Goal: Go to known website

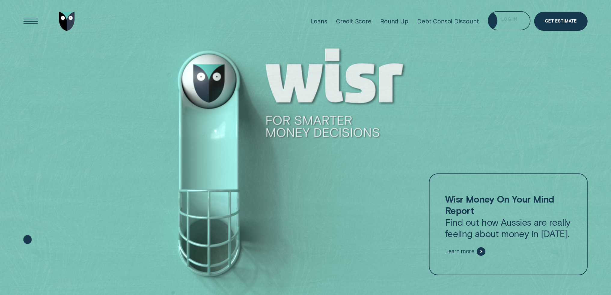
click at [498, 20] on div "Log in" at bounding box center [509, 20] width 43 height 19
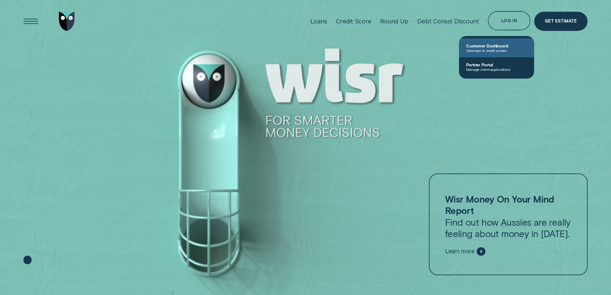
click at [492, 50] on span "View loan & credit scores" at bounding box center [496, 50] width 61 height 4
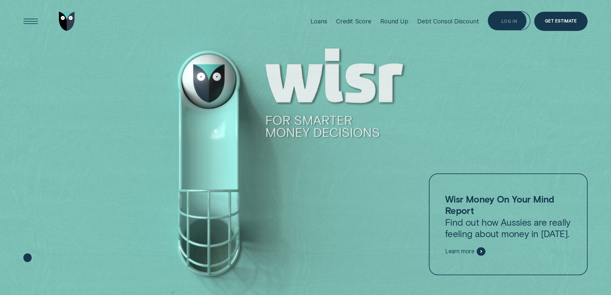
click at [507, 22] on div "Log in" at bounding box center [509, 22] width 16 height 4
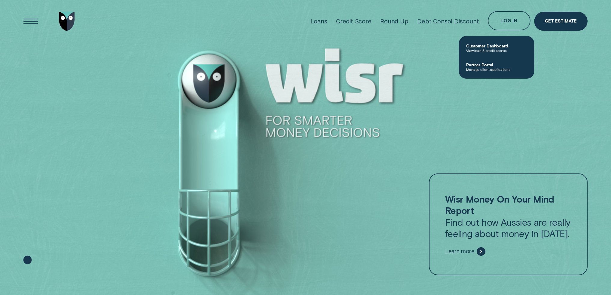
click at [483, 67] on span "Partner Portal" at bounding box center [496, 64] width 61 height 5
